Goal: Find specific page/section: Find specific page/section

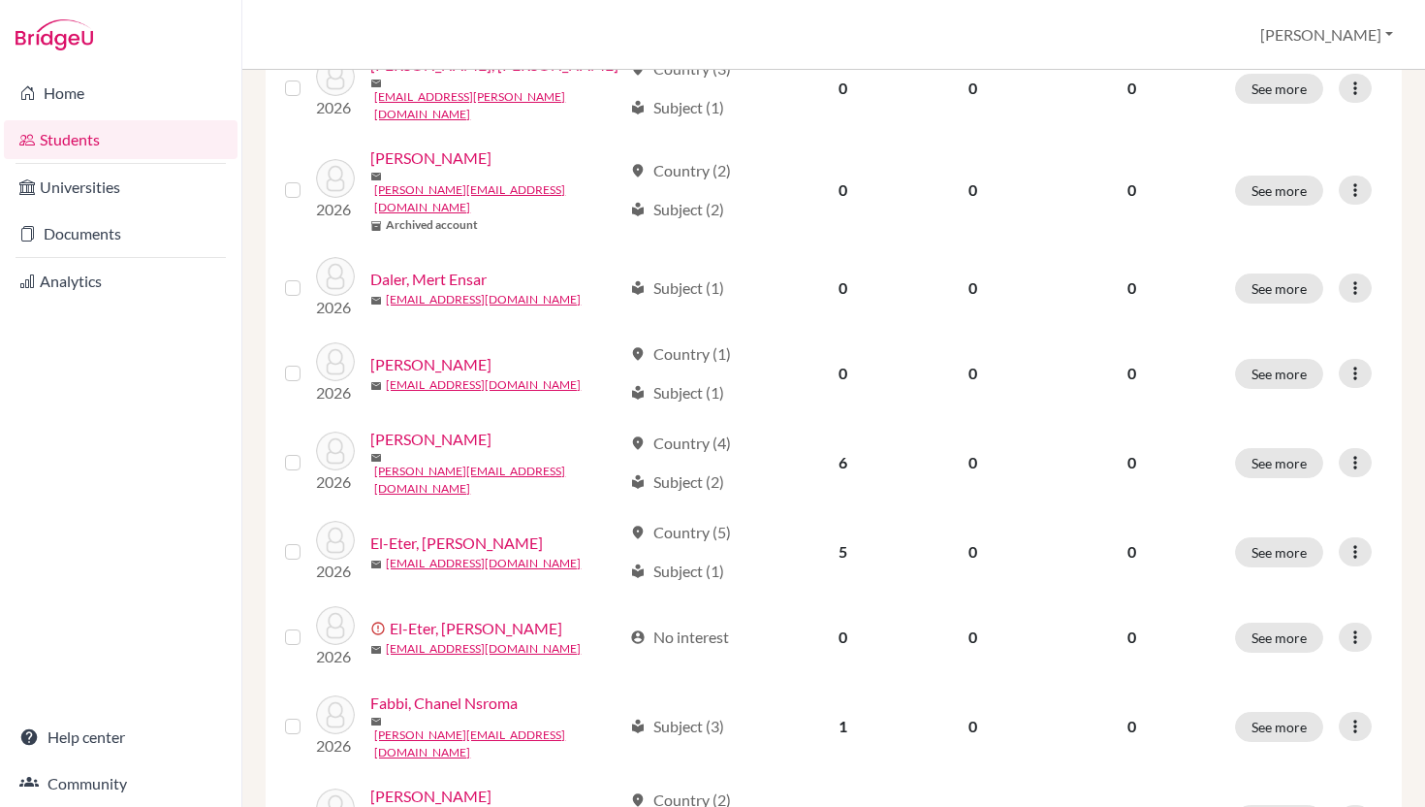
scroll to position [1411, 0]
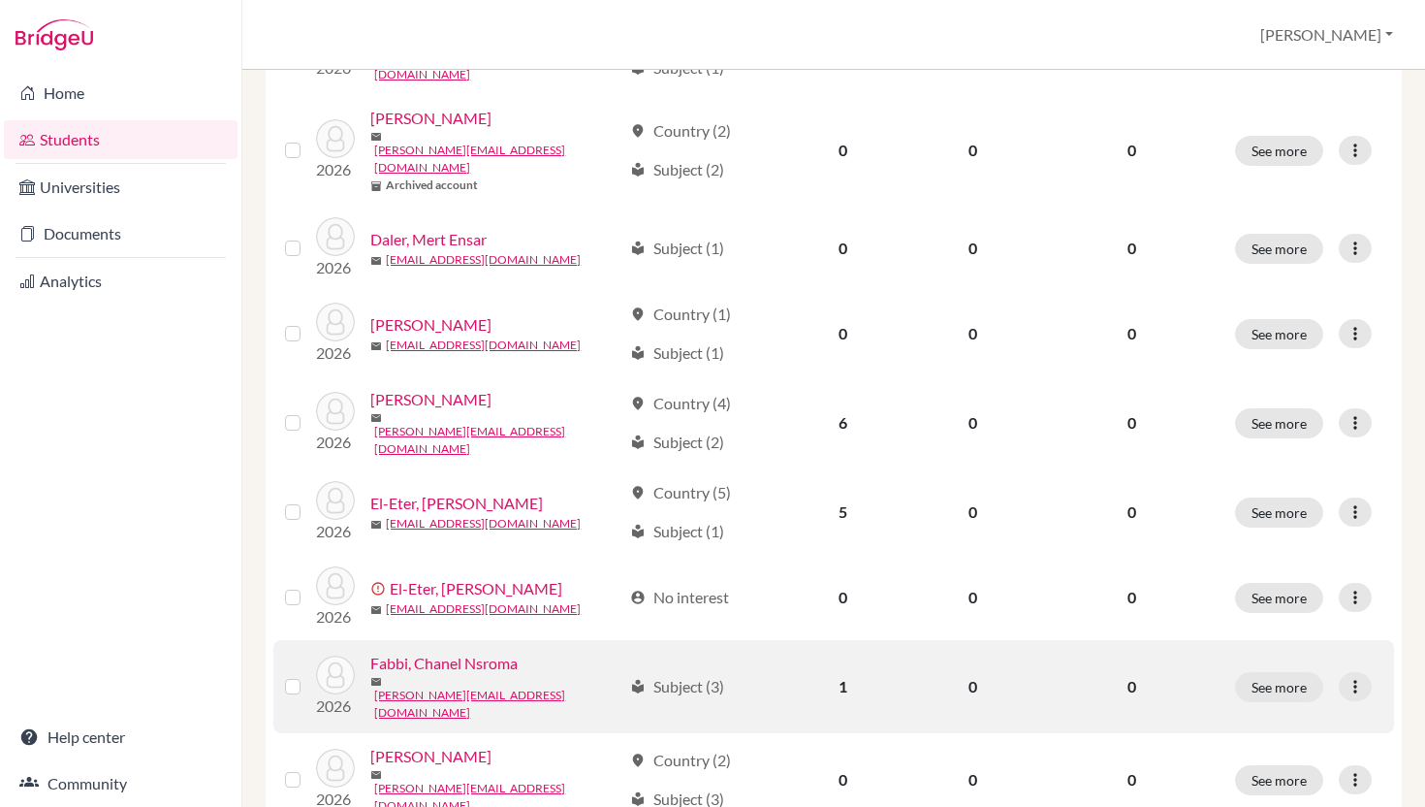
click at [528, 651] on div "Fabbi, Chanel Nsroma" at bounding box center [495, 662] width 251 height 23
click at [484, 651] on link "Fabbi, Chanel Nsroma" at bounding box center [443, 662] width 147 height 23
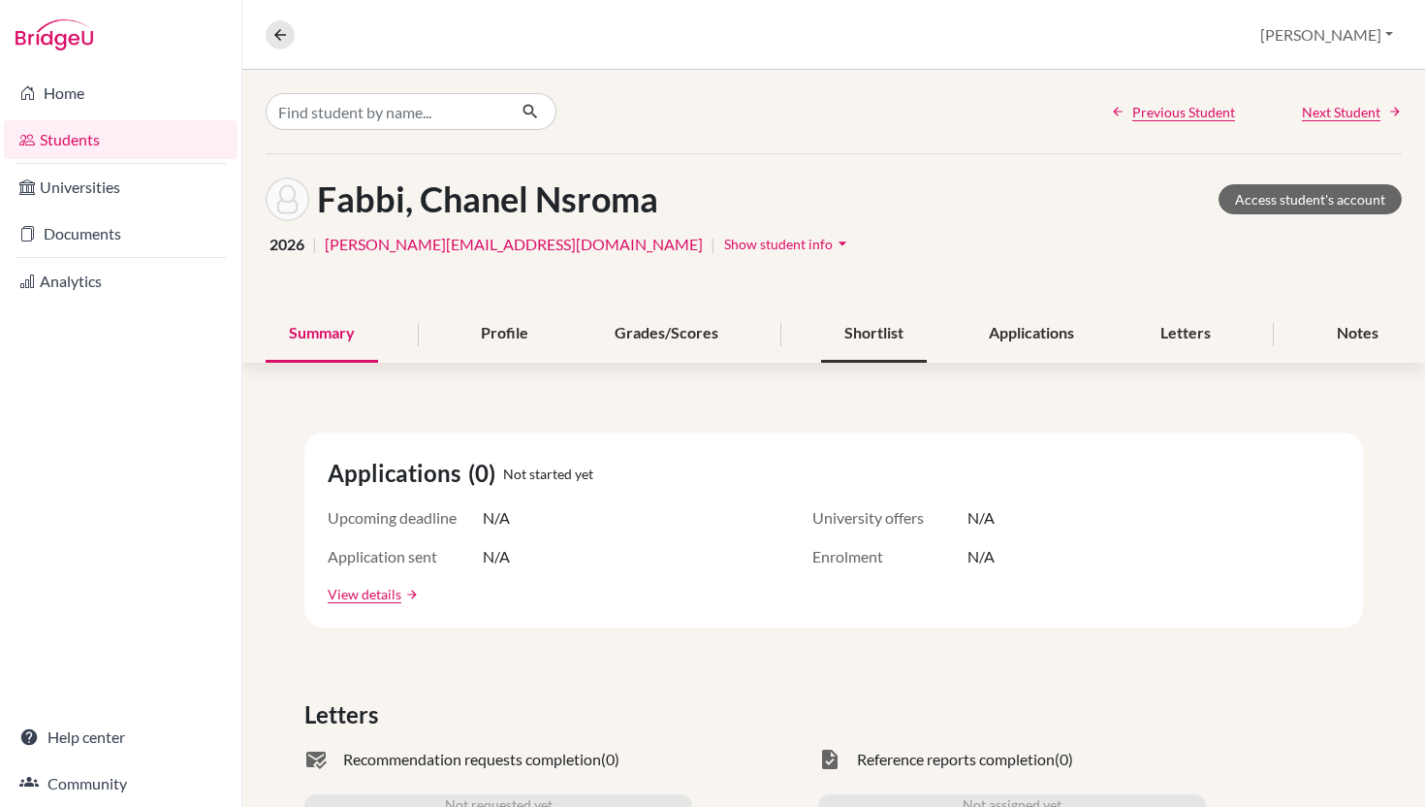
click at [862, 337] on div "Shortlist" at bounding box center [874, 333] width 106 height 57
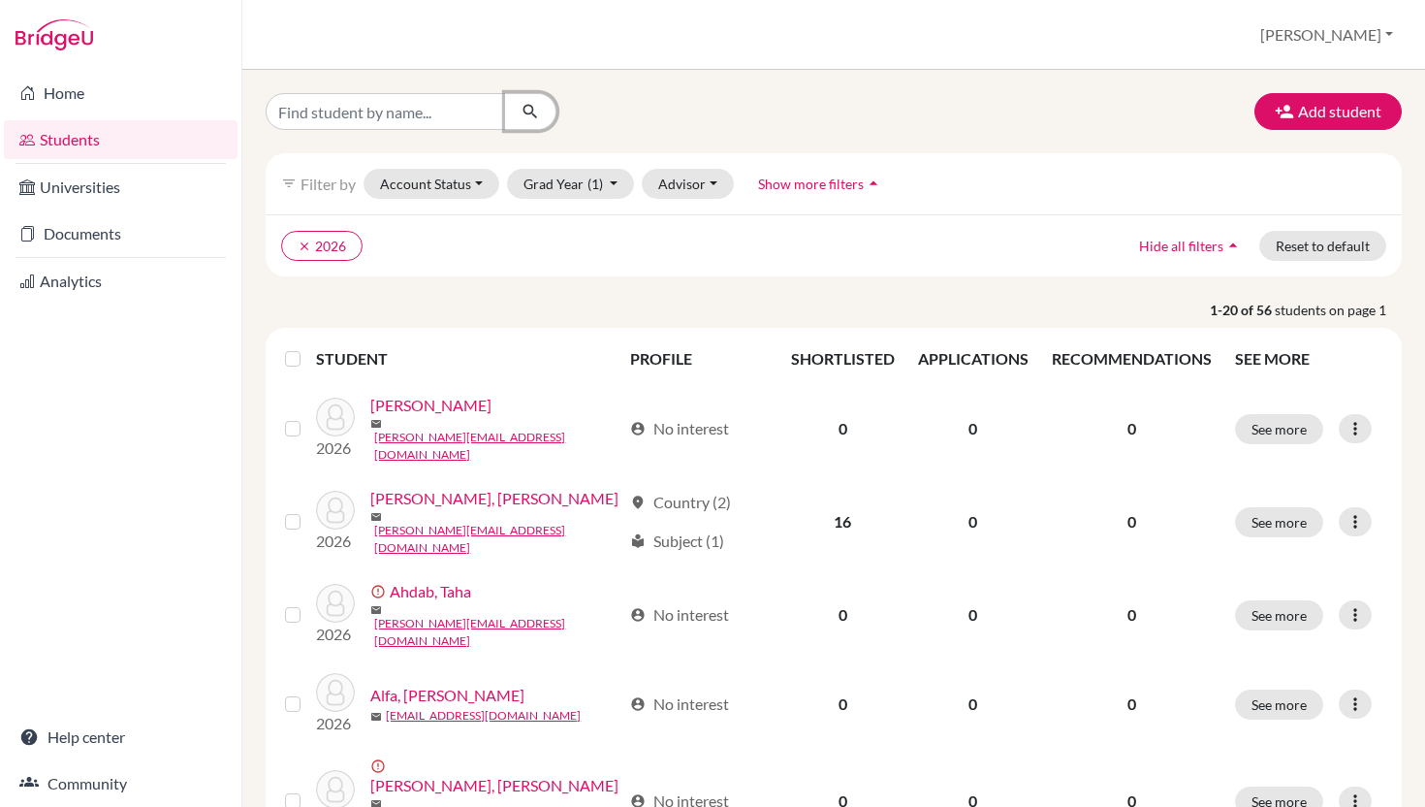
click at [530, 109] on icon "submit" at bounding box center [530, 111] width 19 height 19
click at [366, 110] on input "Find student by name..." at bounding box center [386, 111] width 240 height 37
type input "huda"
click button "submit" at bounding box center [530, 111] width 51 height 37
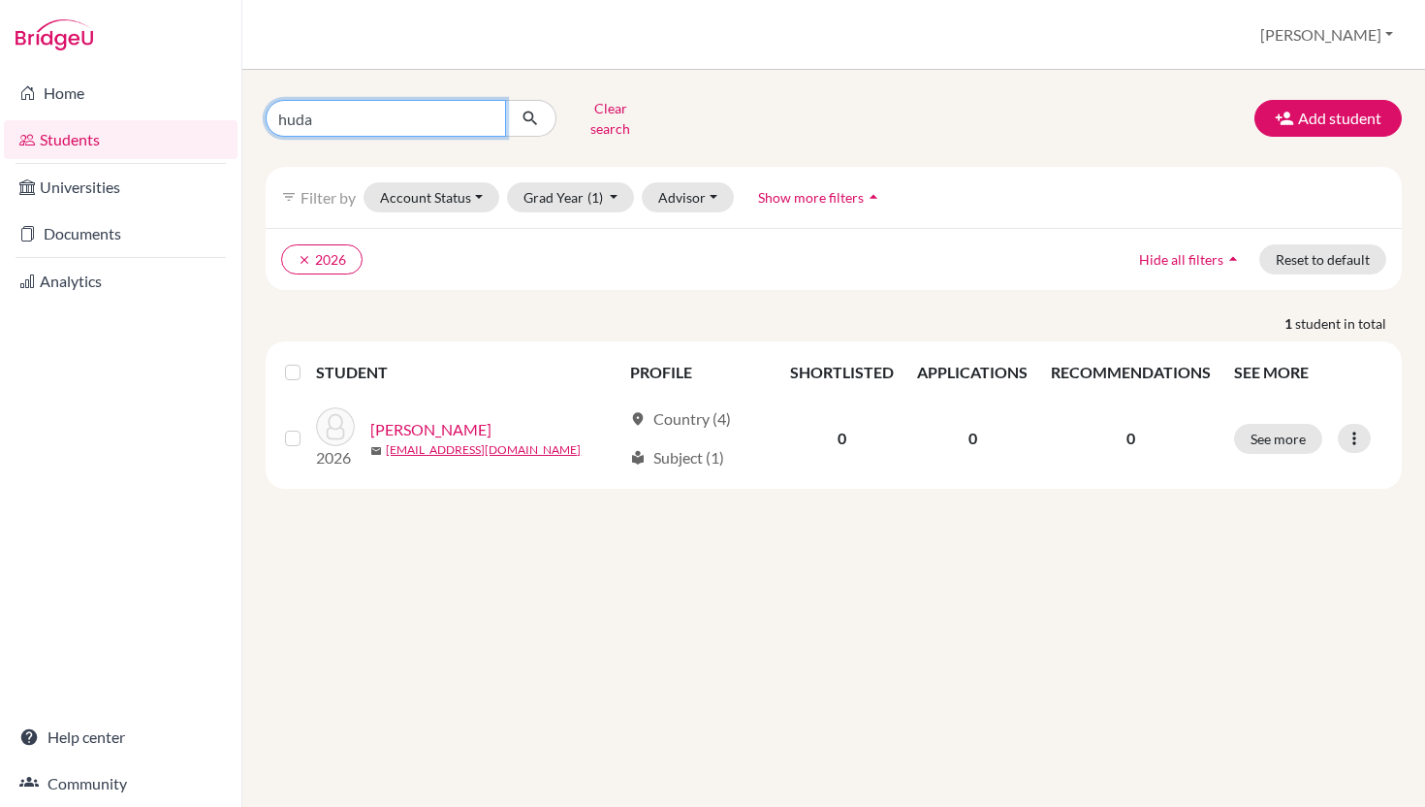
click at [306, 114] on input "huda" at bounding box center [386, 118] width 240 height 37
click at [308, 113] on input "huda" at bounding box center [386, 118] width 240 height 37
type input "h"
type input "[PERSON_NAME]"
click button "submit" at bounding box center [530, 118] width 51 height 37
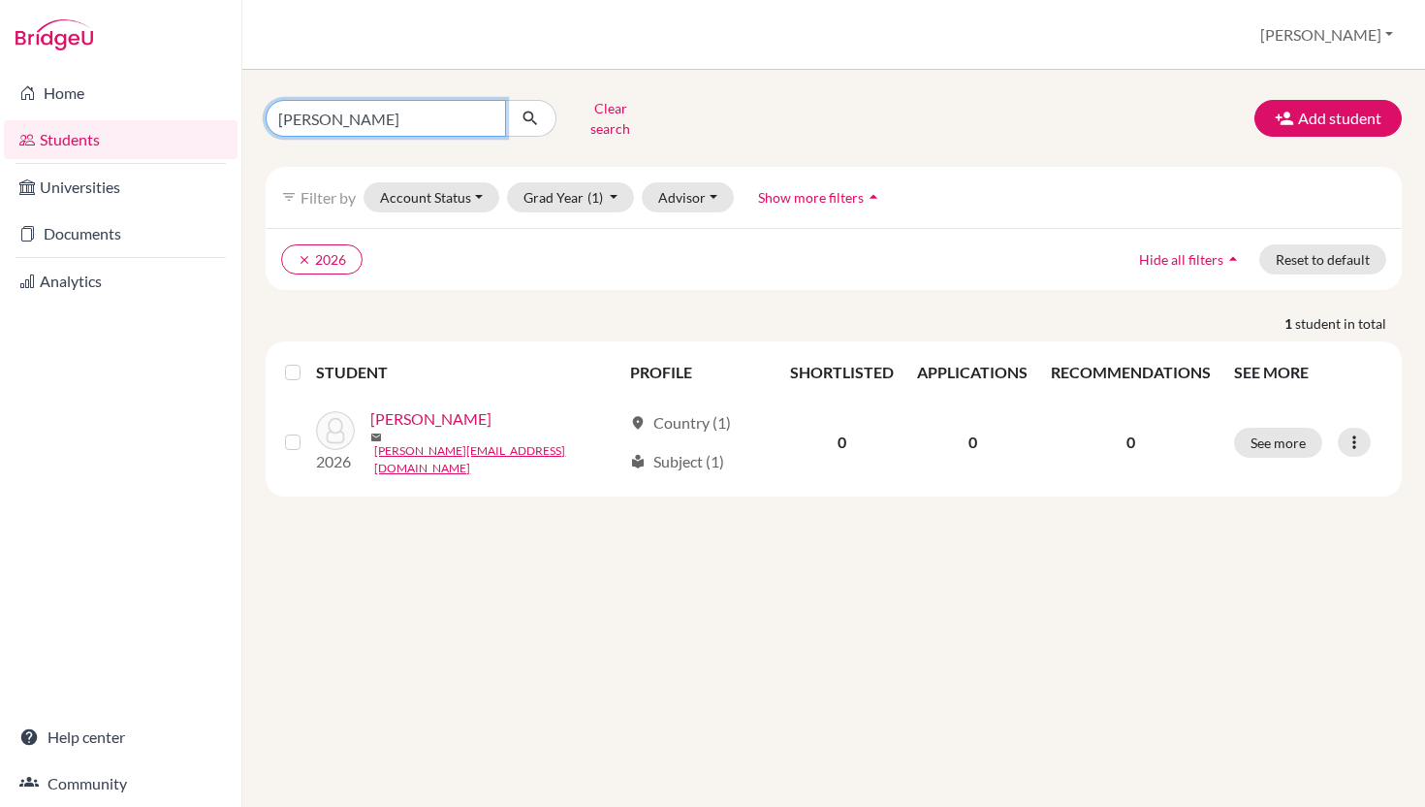
click at [303, 113] on input "[PERSON_NAME]" at bounding box center [386, 118] width 240 height 37
type input "c"
type input "karina"
click at [531, 111] on icon "submit" at bounding box center [530, 118] width 19 height 19
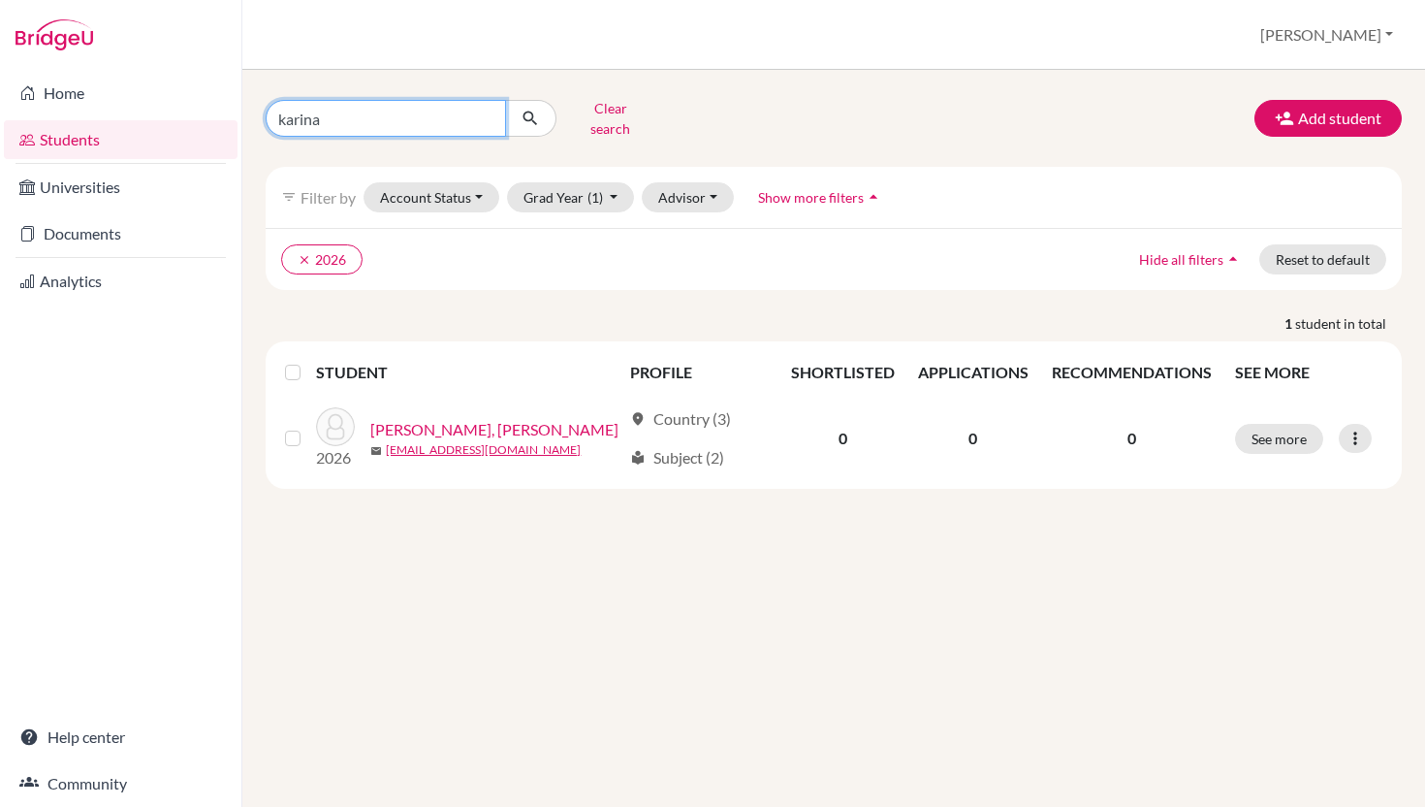
click at [305, 112] on input "karina" at bounding box center [386, 118] width 240 height 37
type input "[PERSON_NAME]"
click button "submit" at bounding box center [530, 118] width 51 height 37
click at [348, 116] on input "[PERSON_NAME]" at bounding box center [386, 118] width 240 height 37
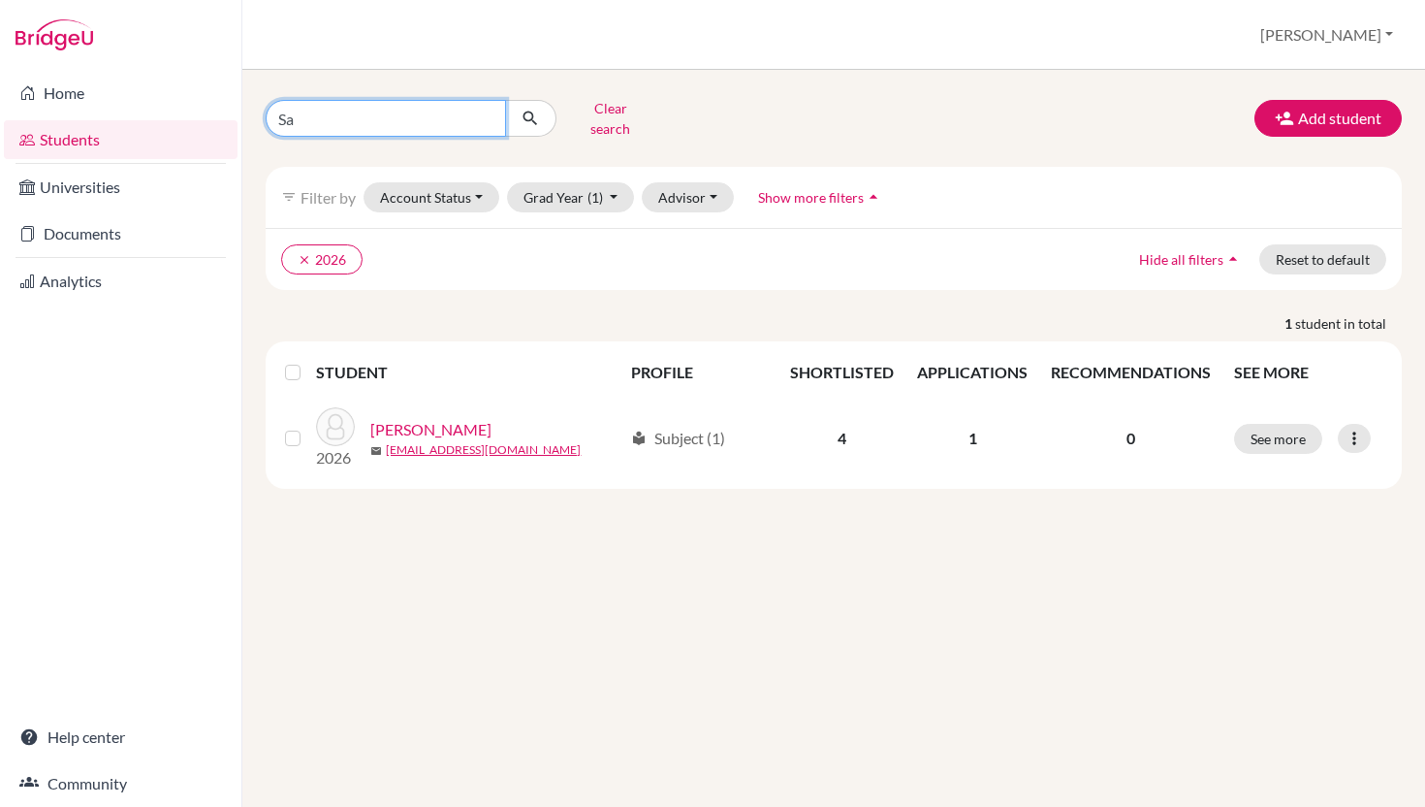
type input "S"
type input "Lebron"
click button "submit" at bounding box center [530, 118] width 51 height 37
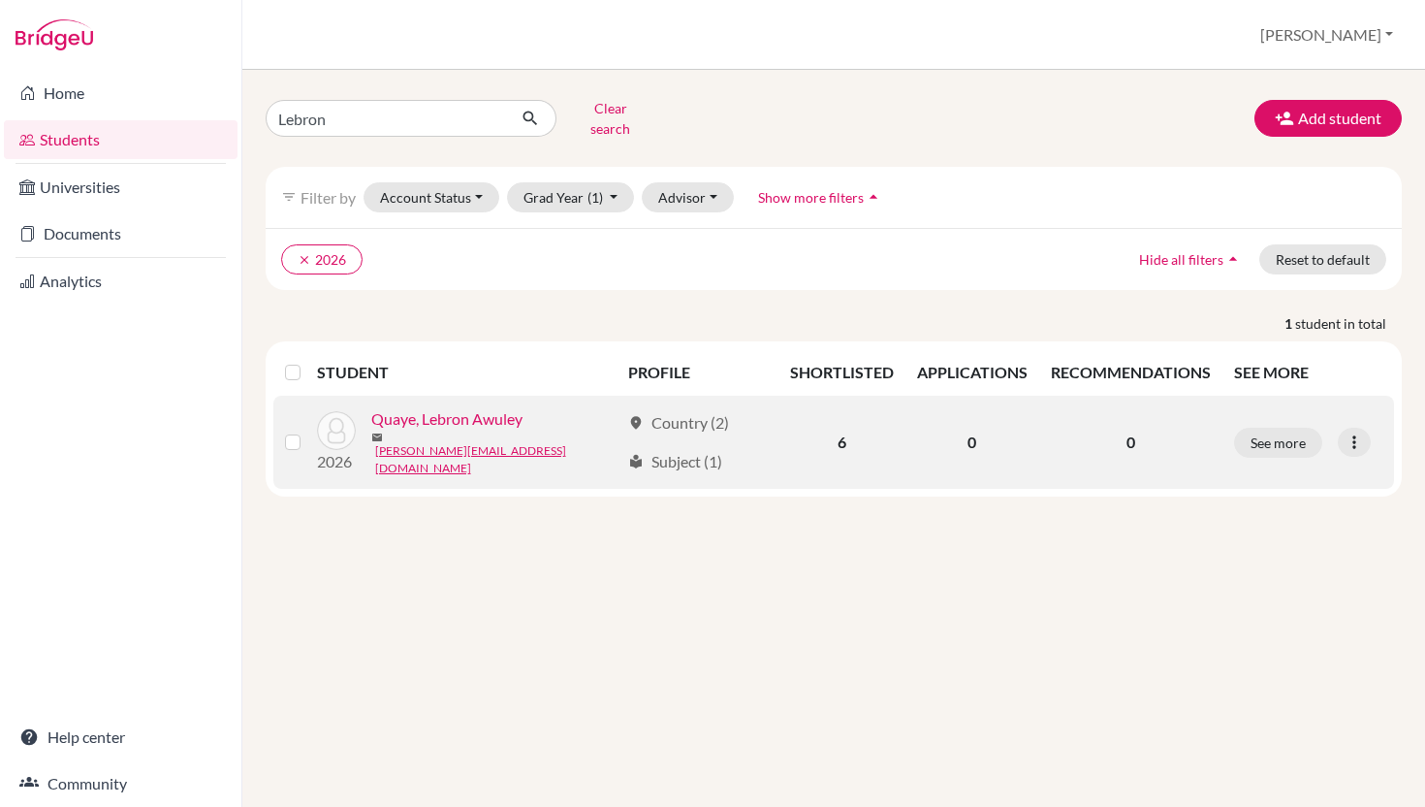
click at [430, 417] on link "Quaye, Lebron Awuley" at bounding box center [446, 418] width 151 height 23
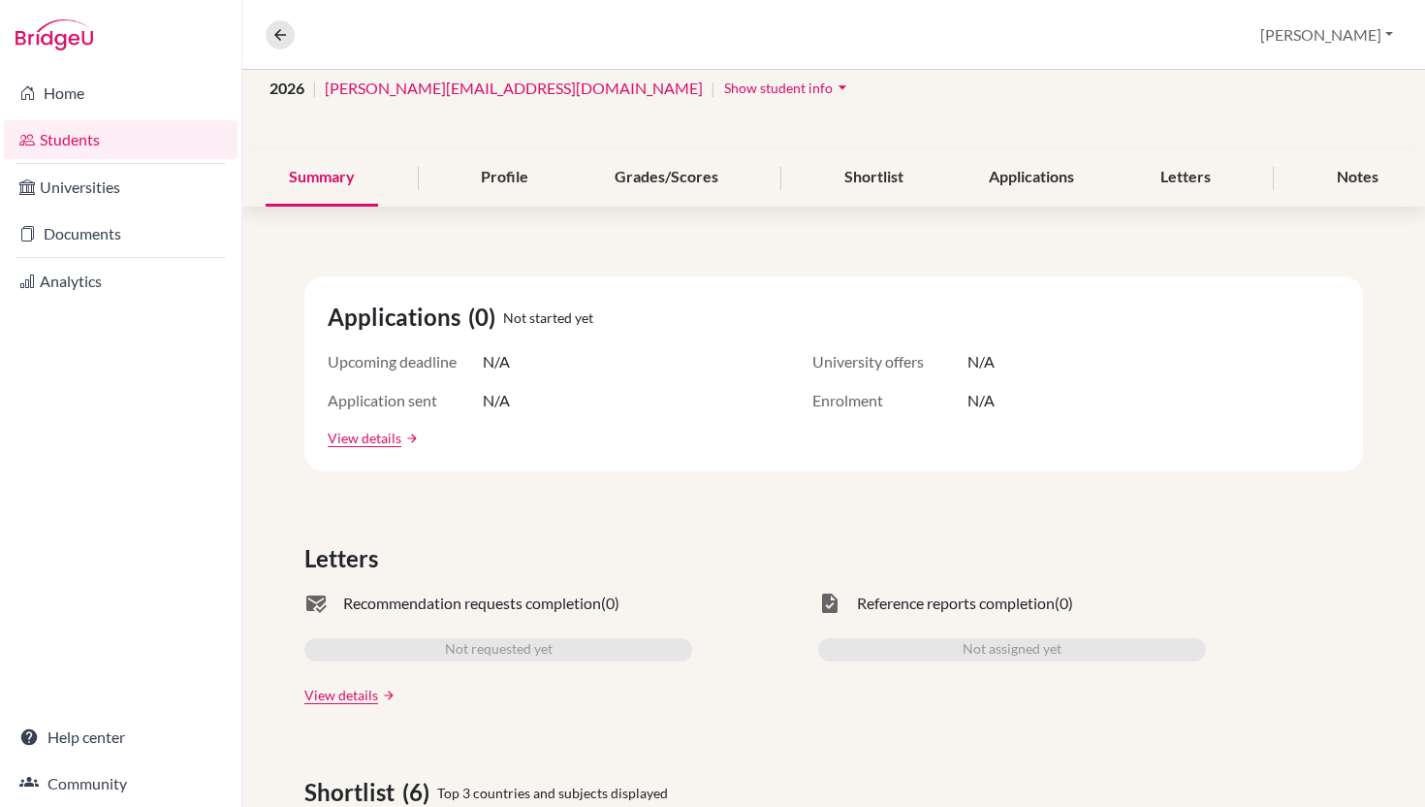
scroll to position [152, 0]
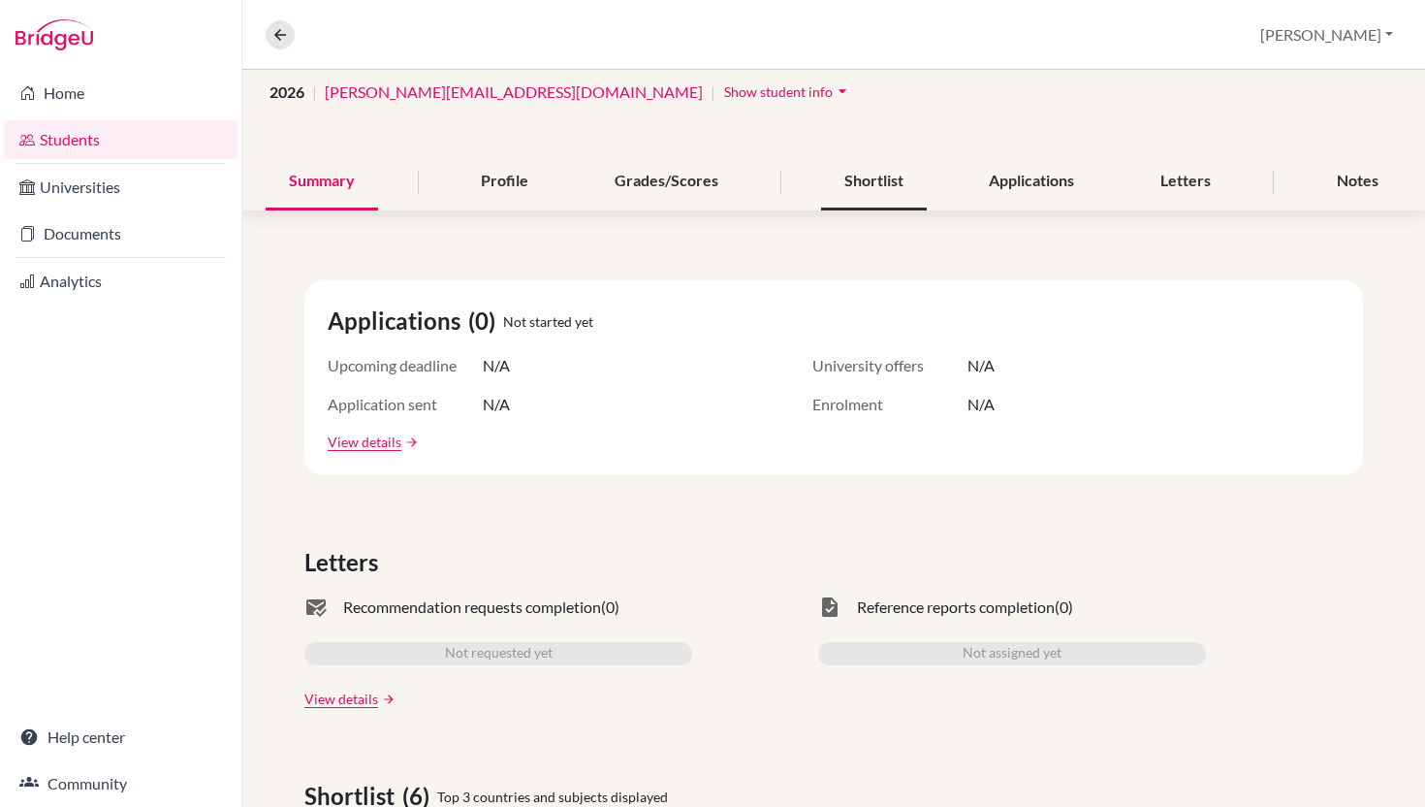
click at [863, 177] on div "Shortlist" at bounding box center [874, 181] width 106 height 57
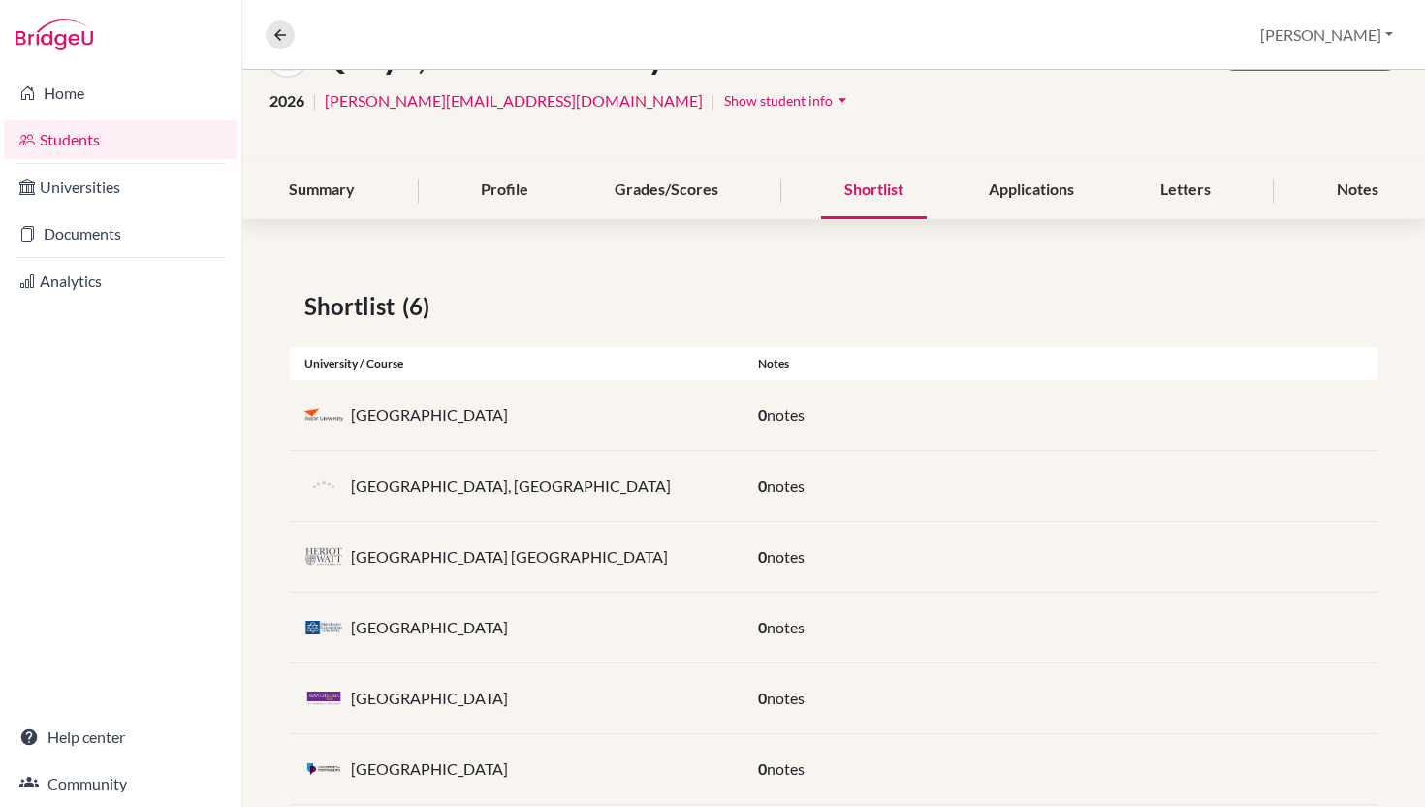
scroll to position [188, 0]
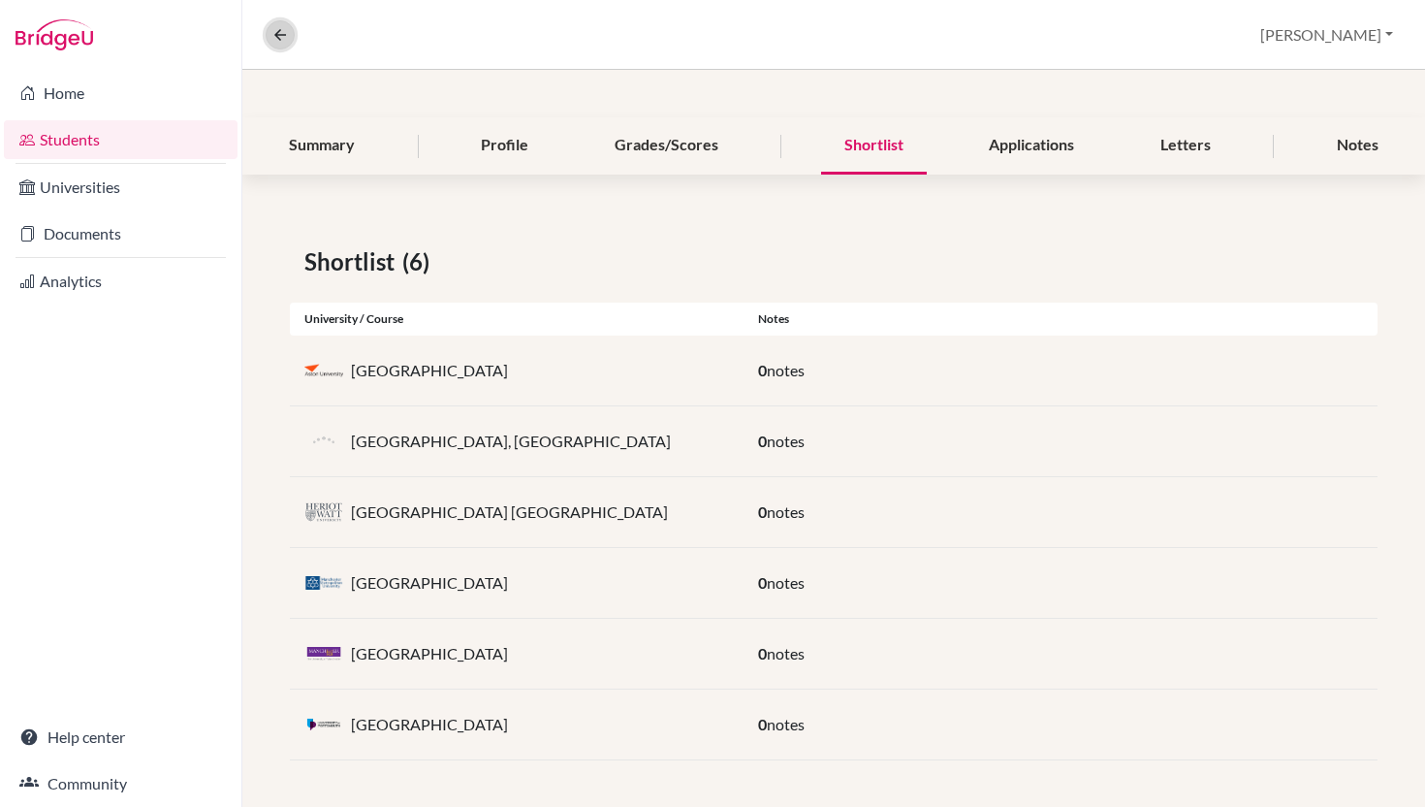
click at [282, 31] on icon at bounding box center [279, 34] width 17 height 17
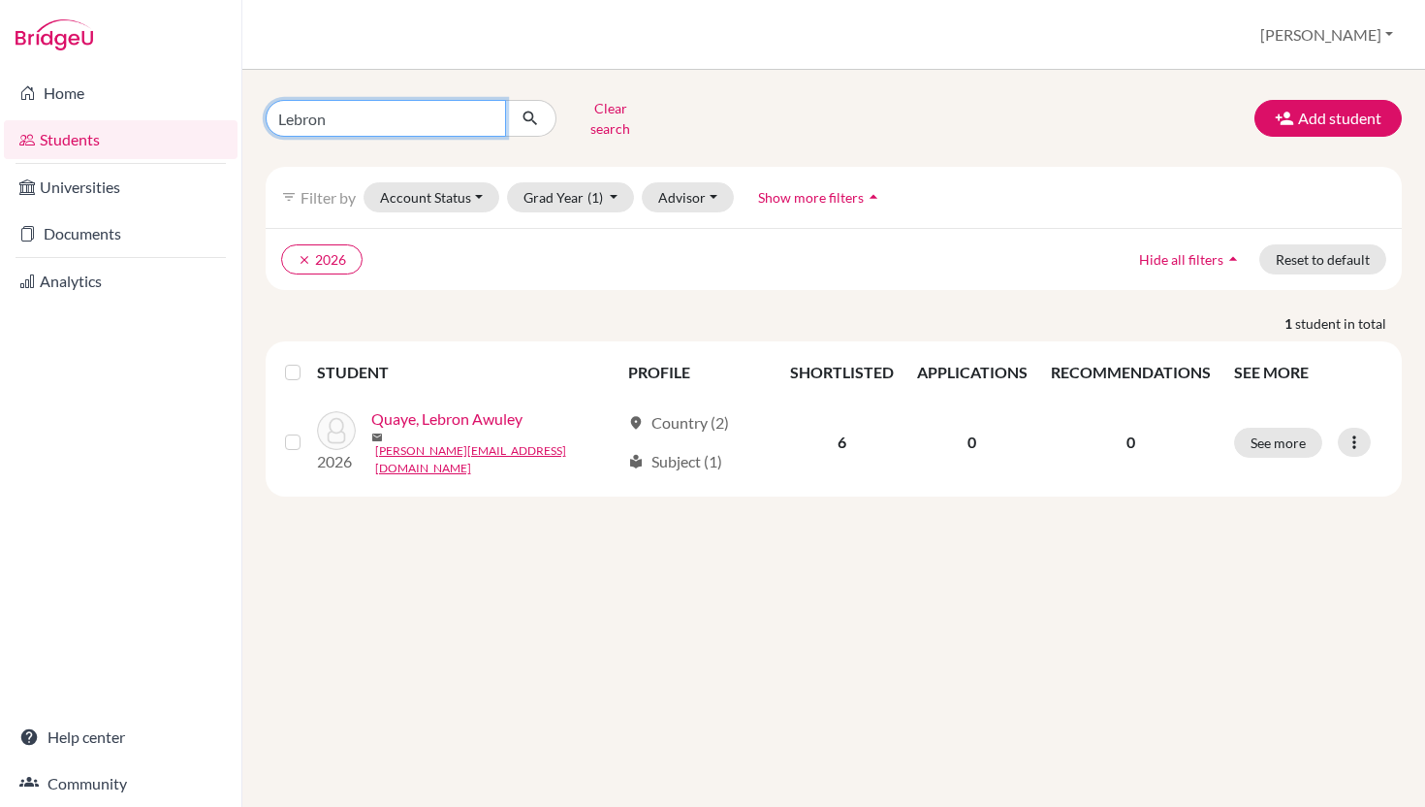
click at [307, 115] on input "Lebron" at bounding box center [386, 118] width 240 height 37
type input "[PERSON_NAME]"
click button "submit" at bounding box center [530, 118] width 51 height 37
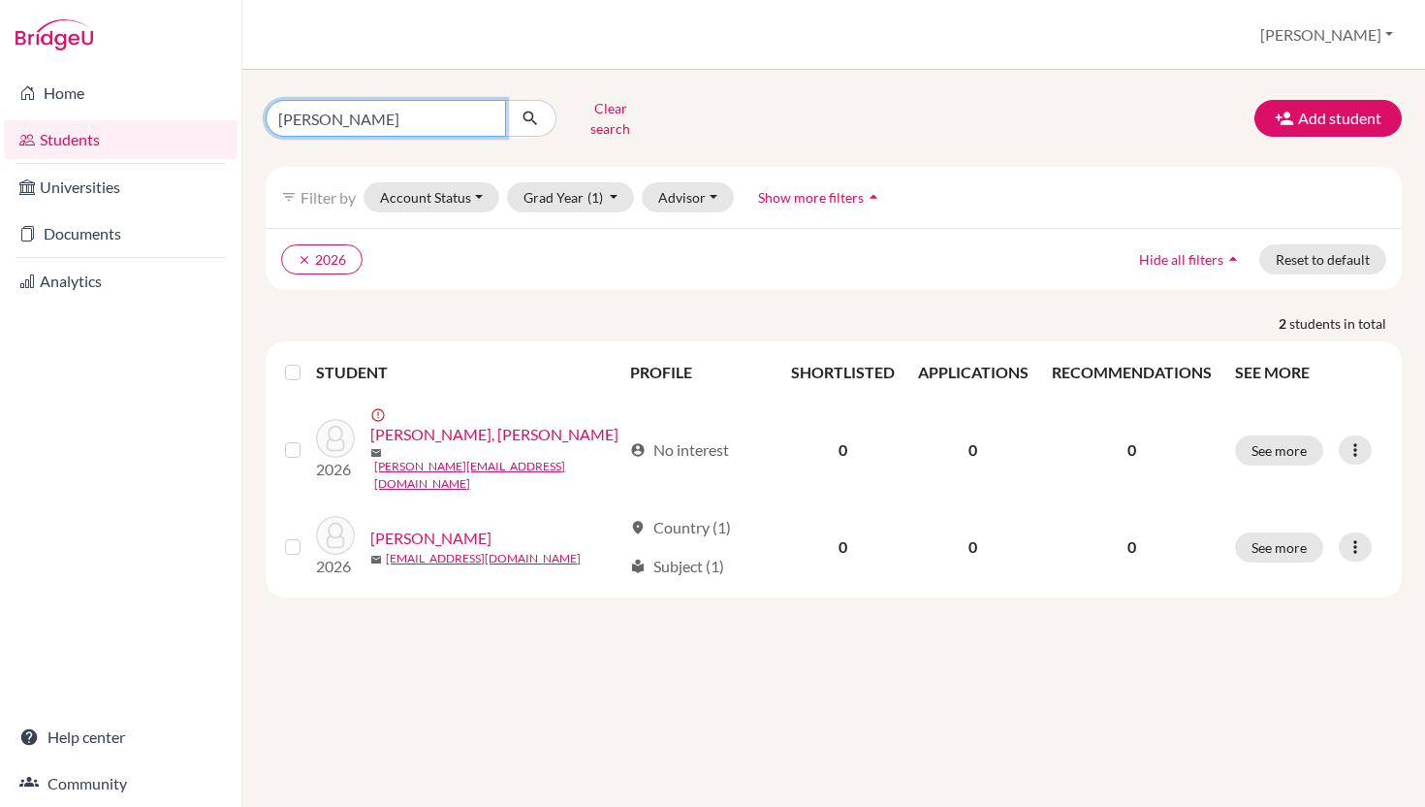
click at [308, 111] on input "[PERSON_NAME]" at bounding box center [386, 118] width 240 height 37
type input "A"
type input "[PERSON_NAME]"
click button "submit" at bounding box center [530, 118] width 51 height 37
click at [340, 120] on input "[PERSON_NAME]" at bounding box center [386, 118] width 240 height 37
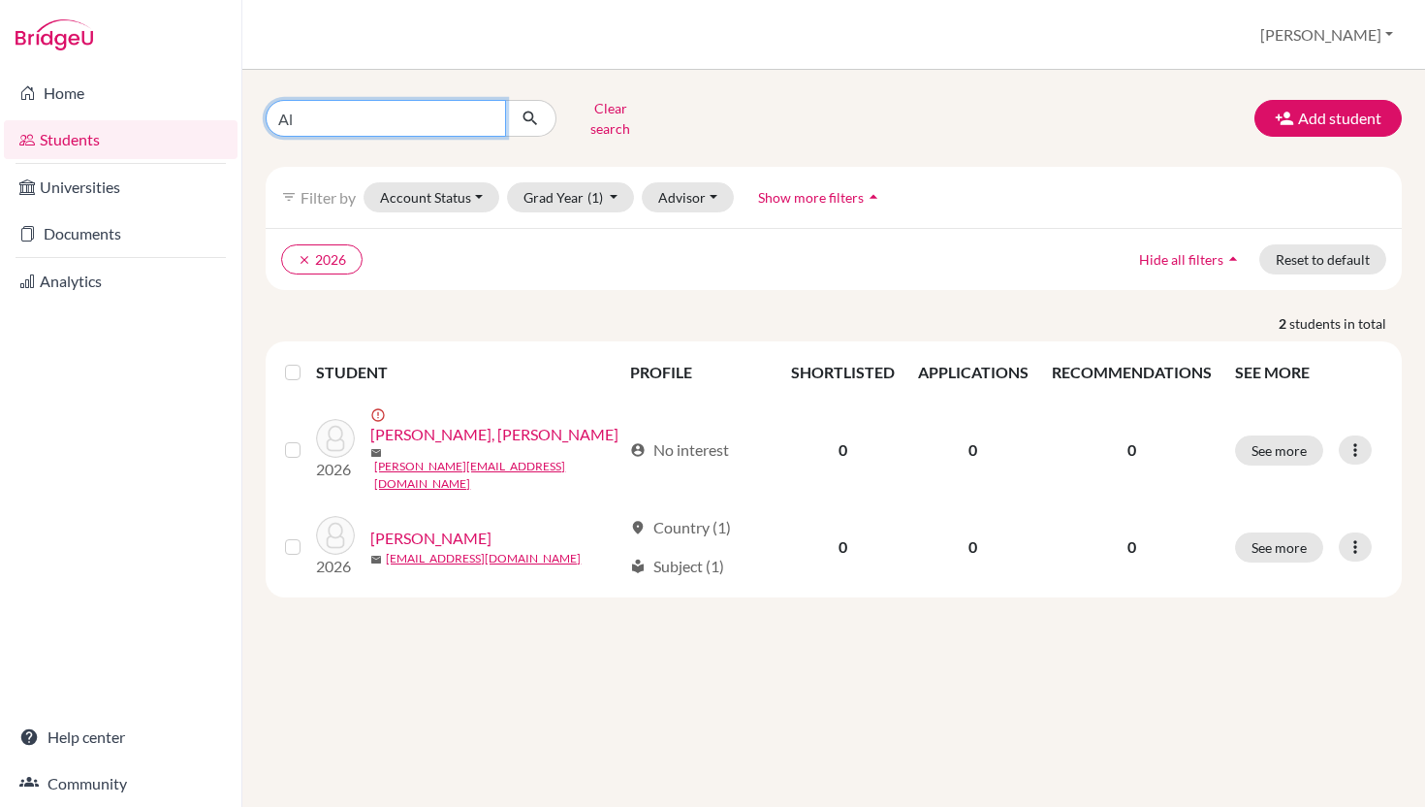
type input "A"
click at [452, 589] on div "Clear search Add student filter_list Filter by Account Status Active accounts A…" at bounding box center [833, 438] width 1183 height 737
click at [323, 113] on input "Find student by name..." at bounding box center [386, 118] width 240 height 37
type input "huda"
click button "submit" at bounding box center [530, 118] width 51 height 37
